Goal: Task Accomplishment & Management: Manage account settings

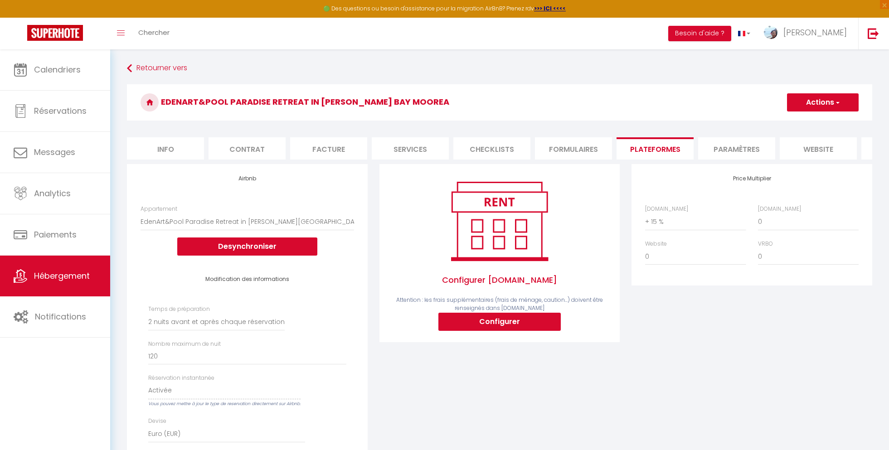
select select "16599-1116987634278490476"
select select "2"
select select "EUR"
select select
select select "+ 15 %"
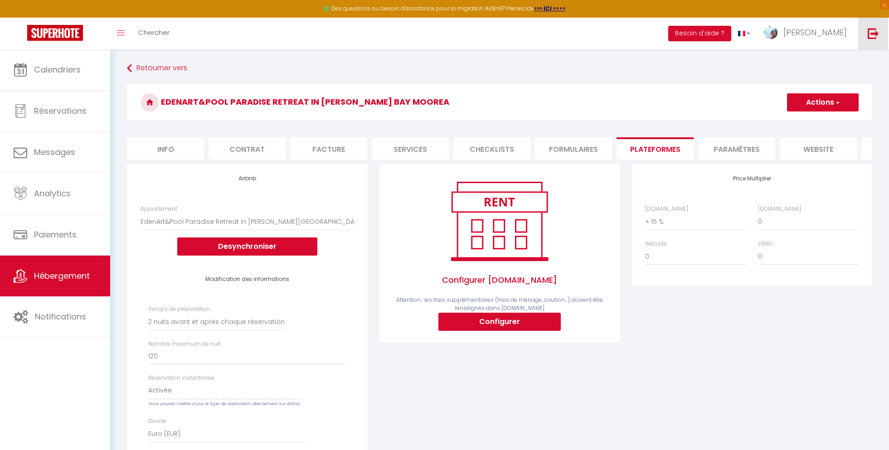
scroll to position [49, 0]
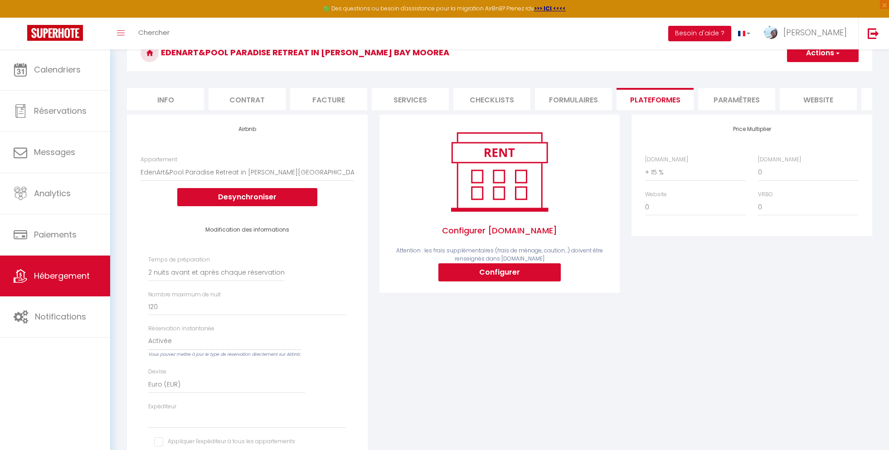
click at [832, 57] on button "Actions" at bounding box center [823, 53] width 72 height 18
click at [820, 76] on link "Enregistrer" at bounding box center [822, 73] width 72 height 12
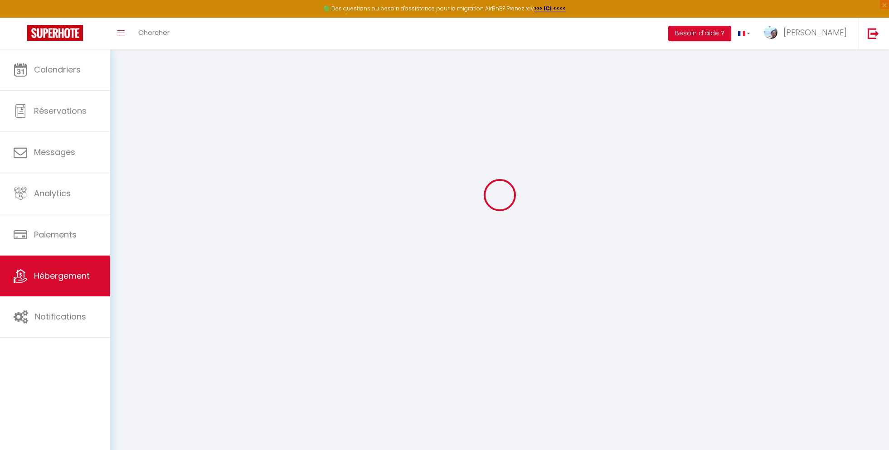
select select "2"
select select "EUR"
select select
